Goal: Connect with others: Participate in discussion

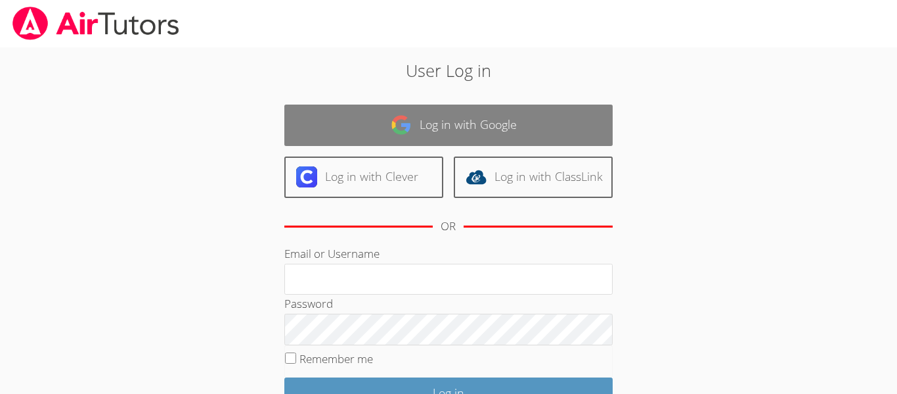
click at [539, 135] on link "Log in with Google" at bounding box center [448, 124] width 329 height 41
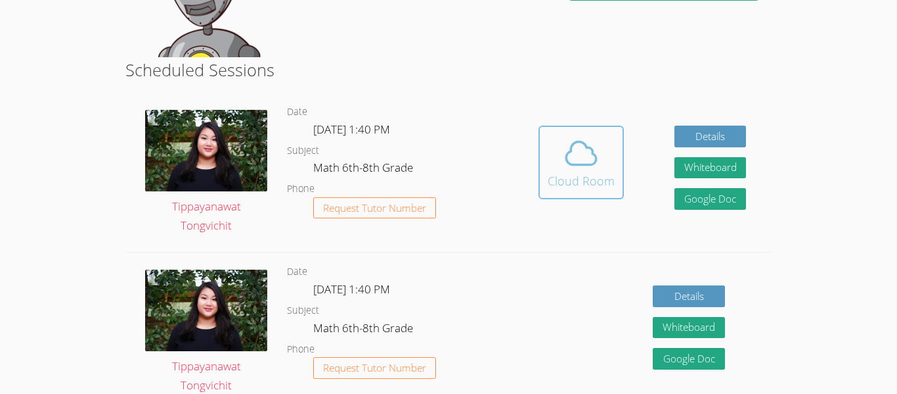
scroll to position [291, 0]
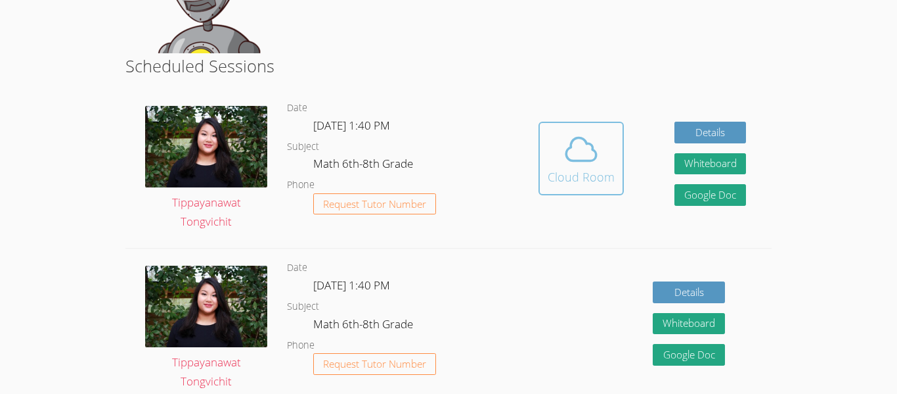
click at [595, 189] on button "Cloud Room" at bounding box center [581, 159] width 85 height 74
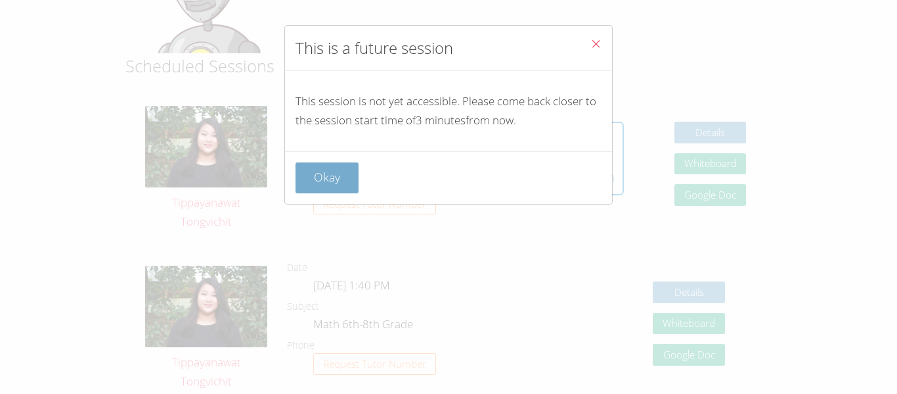
click at [355, 179] on button "Okay" at bounding box center [327, 177] width 63 height 31
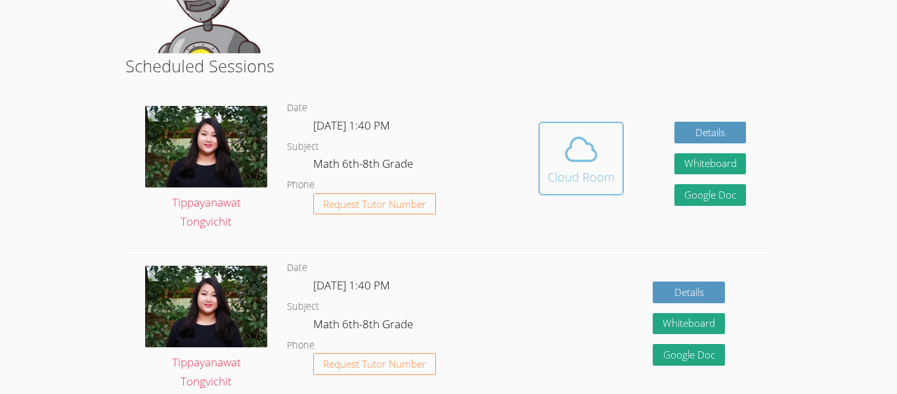
click at [558, 135] on span at bounding box center [581, 149] width 67 height 37
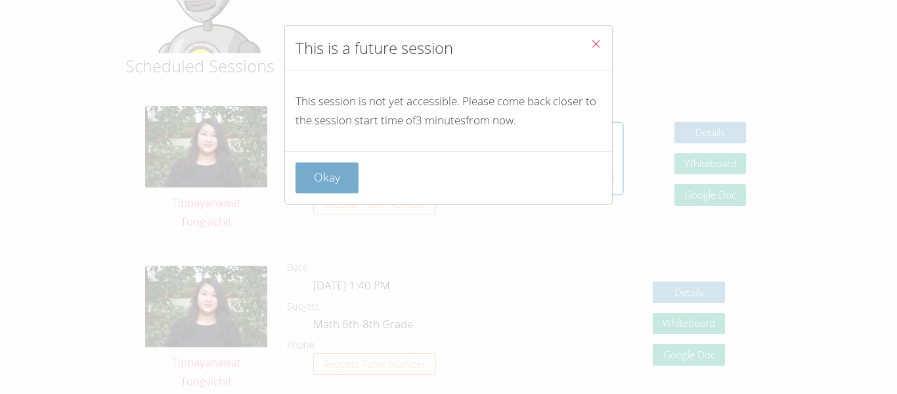
click at [328, 165] on button "Okay" at bounding box center [327, 177] width 63 height 31
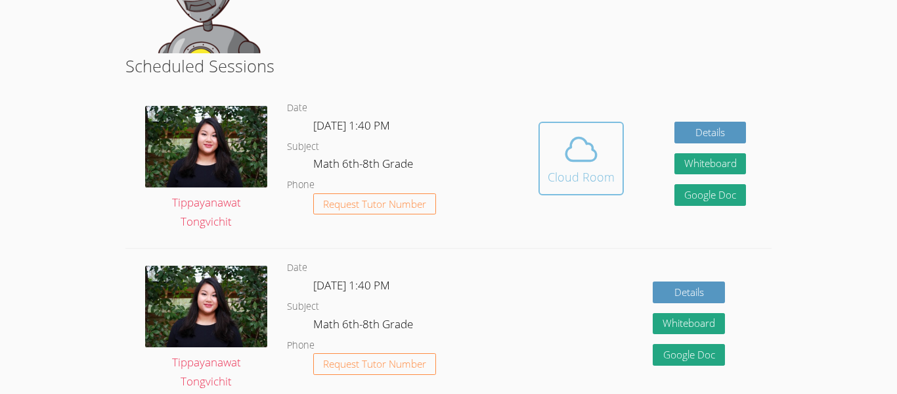
click at [589, 134] on icon at bounding box center [581, 149] width 37 height 37
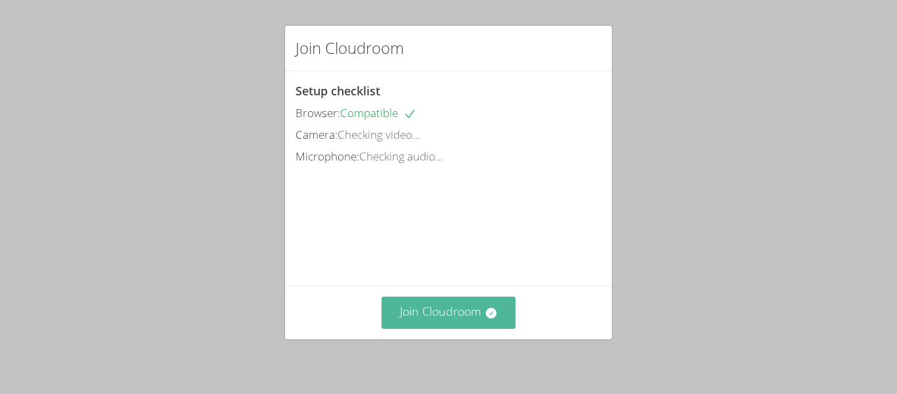
click at [411, 302] on button "Join Cloudroom" at bounding box center [449, 312] width 135 height 32
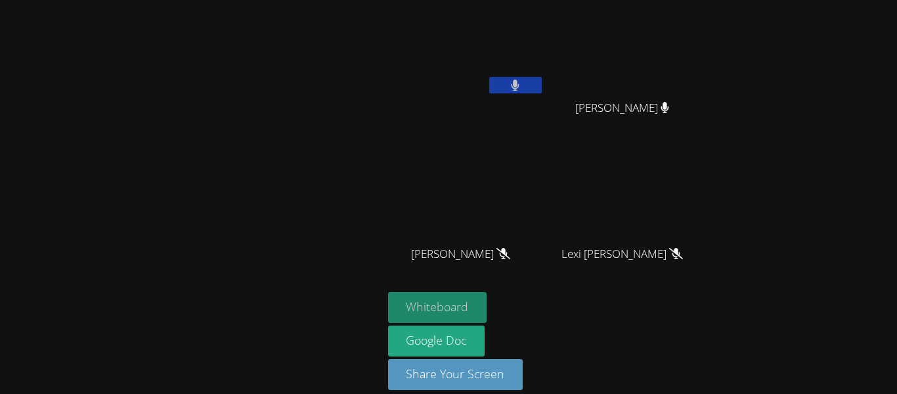
click at [463, 299] on button "Whiteboard" at bounding box center [437, 307] width 99 height 31
click at [520, 70] on video at bounding box center [466, 49] width 156 height 88
click at [516, 78] on button at bounding box center [515, 85] width 53 height 16
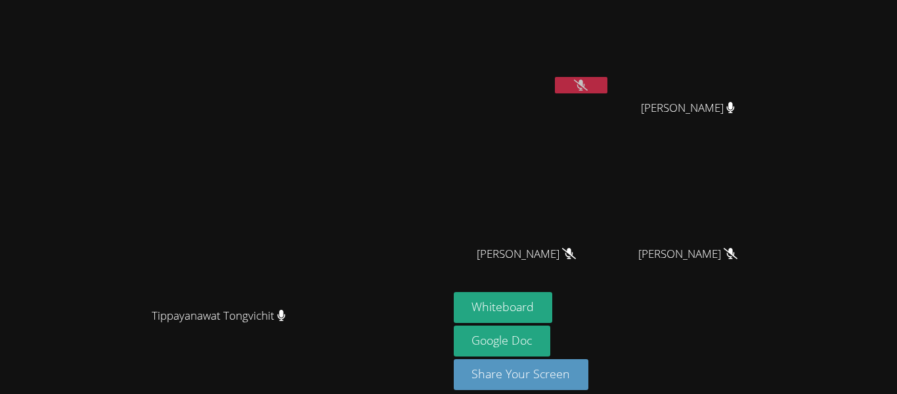
click at [610, 122] on div "Juan Cruz Ramos" at bounding box center [532, 75] width 156 height 141
click at [608, 91] on button at bounding box center [581, 85] width 53 height 16
